Goal: Find specific page/section: Find specific page/section

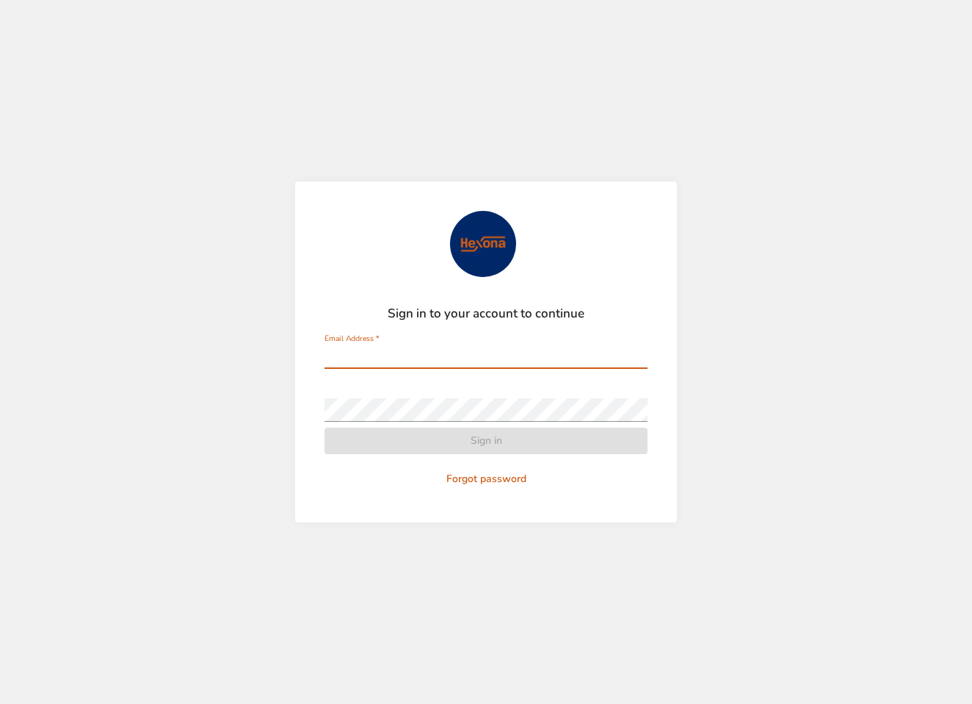
click at [433, 364] on input "Email Address   *" at bounding box center [486, 357] width 323 height 24
type input "**********"
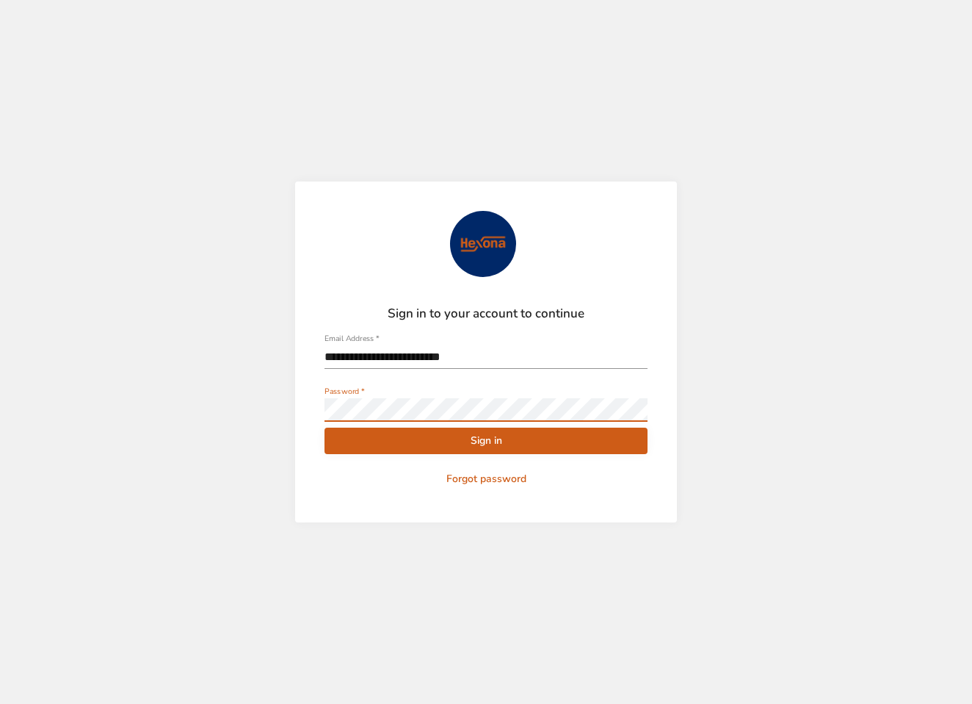
click at [416, 440] on span "Sign in" at bounding box center [486, 441] width 300 height 18
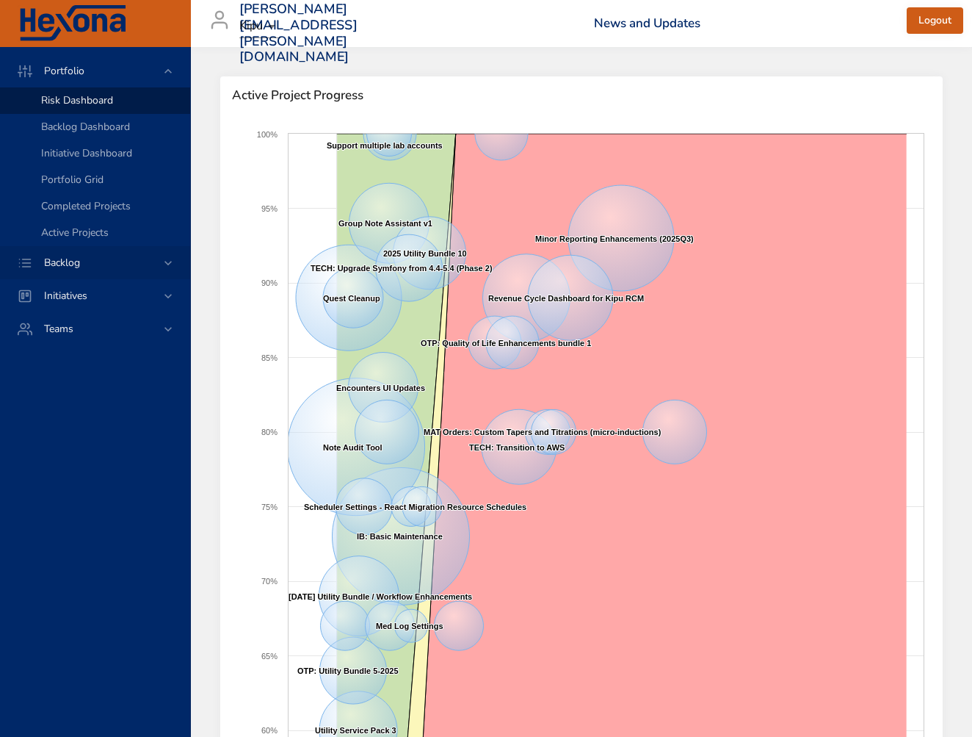
click at [66, 261] on span "Backlog" at bounding box center [61, 263] width 59 height 14
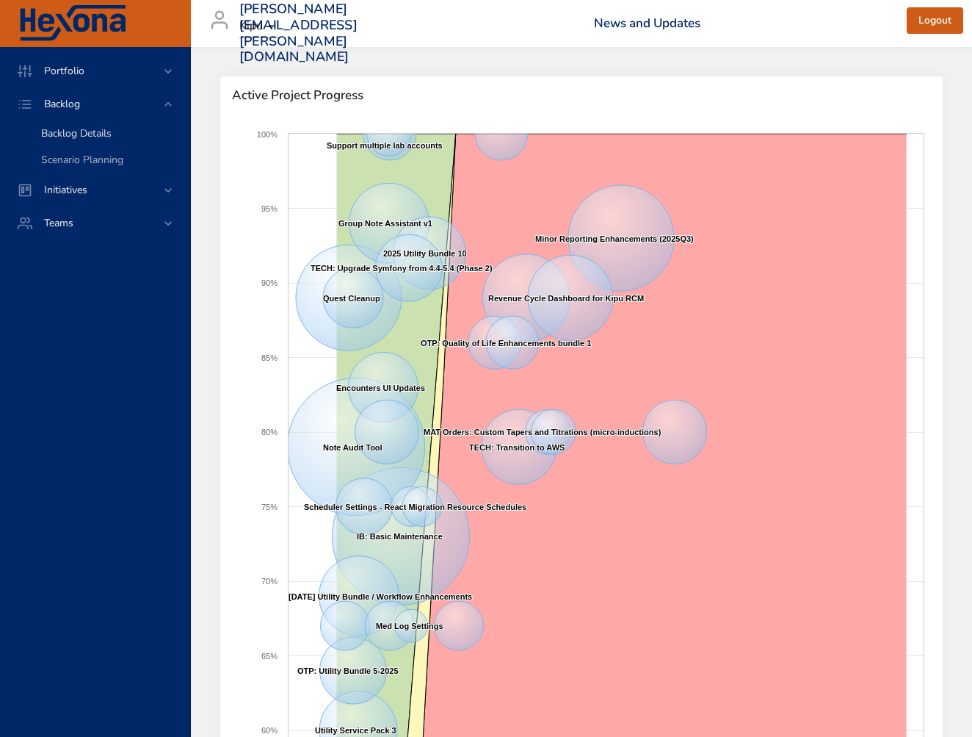
click at [73, 131] on span "Backlog Details" at bounding box center [76, 133] width 71 height 14
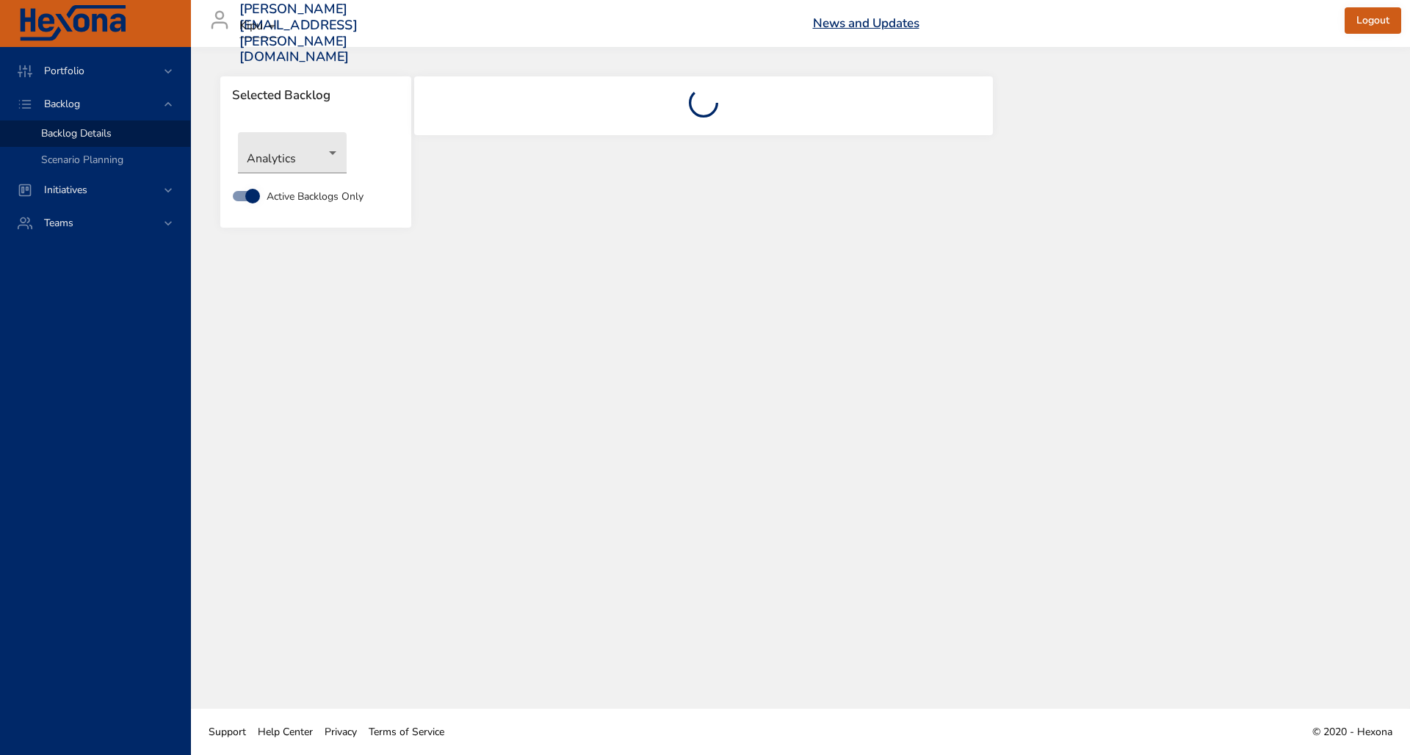
click at [857, 22] on link "News and Updates" at bounding box center [866, 23] width 106 height 17
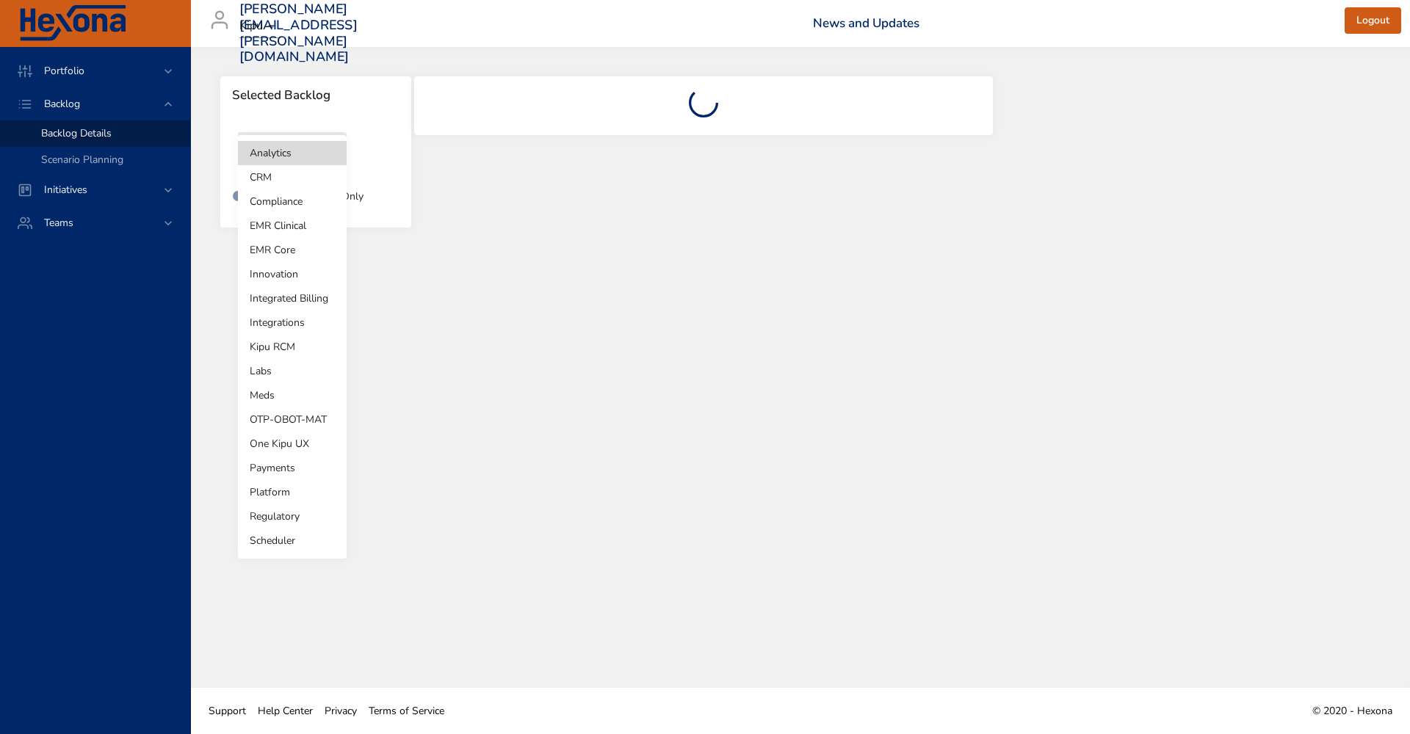
click at [334, 152] on body "Portfolio Backlog Backlog Details Scenario Planning Initiatives Teams [PERSON_N…" at bounding box center [705, 367] width 1410 height 734
click at [274, 325] on li "Integrations" at bounding box center [292, 323] width 109 height 24
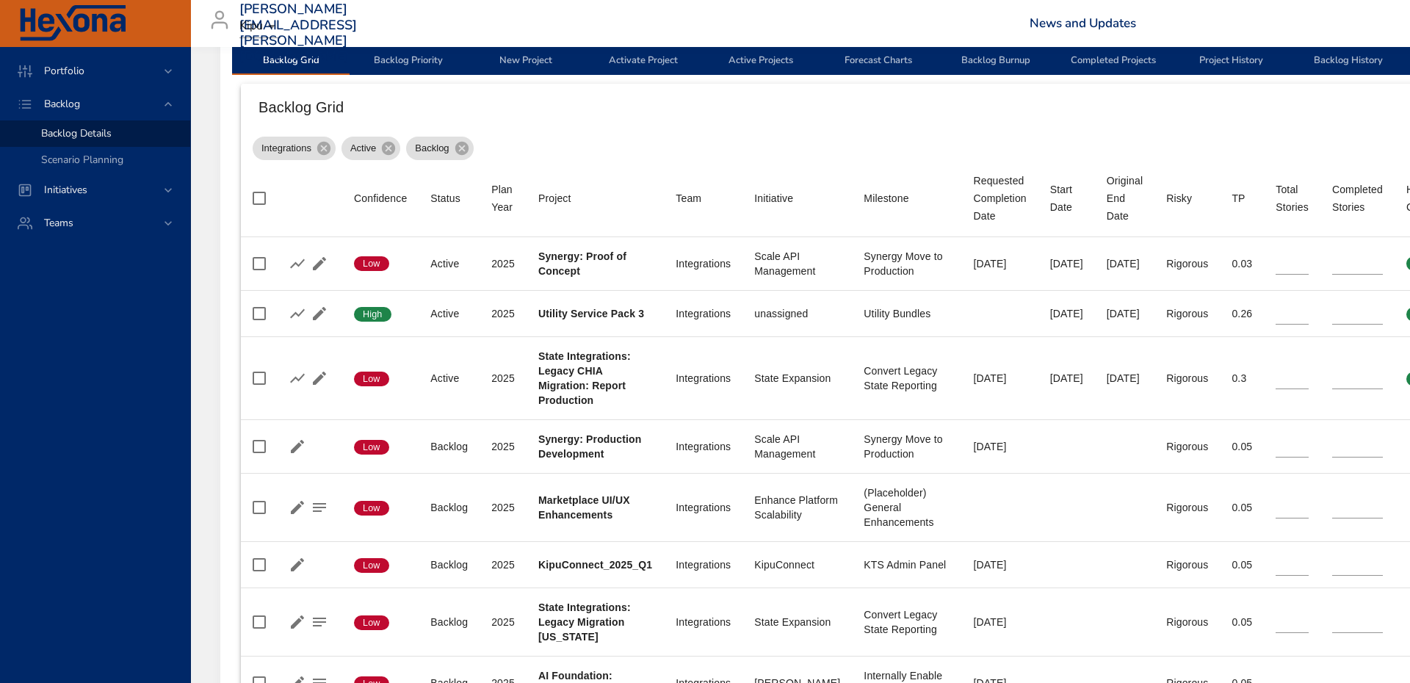
scroll to position [477, 0]
